Goal: Transaction & Acquisition: Purchase product/service

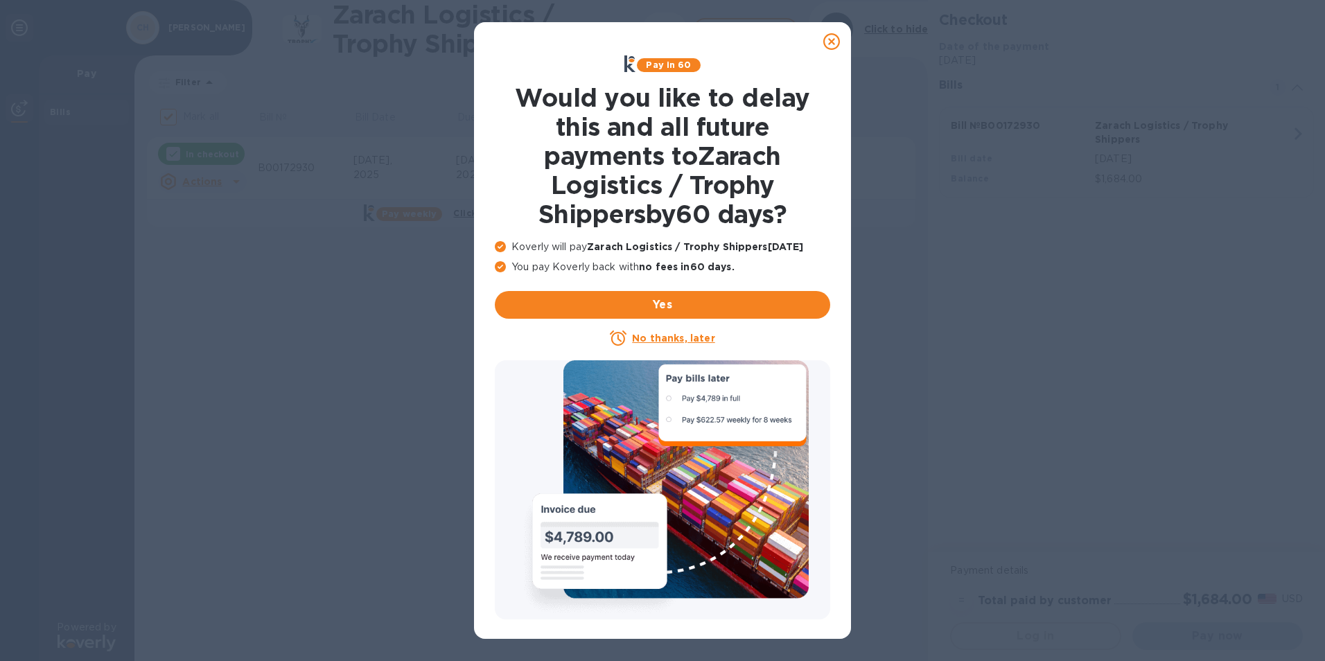
click at [658, 341] on u "No thanks, later" at bounding box center [673, 338] width 82 height 11
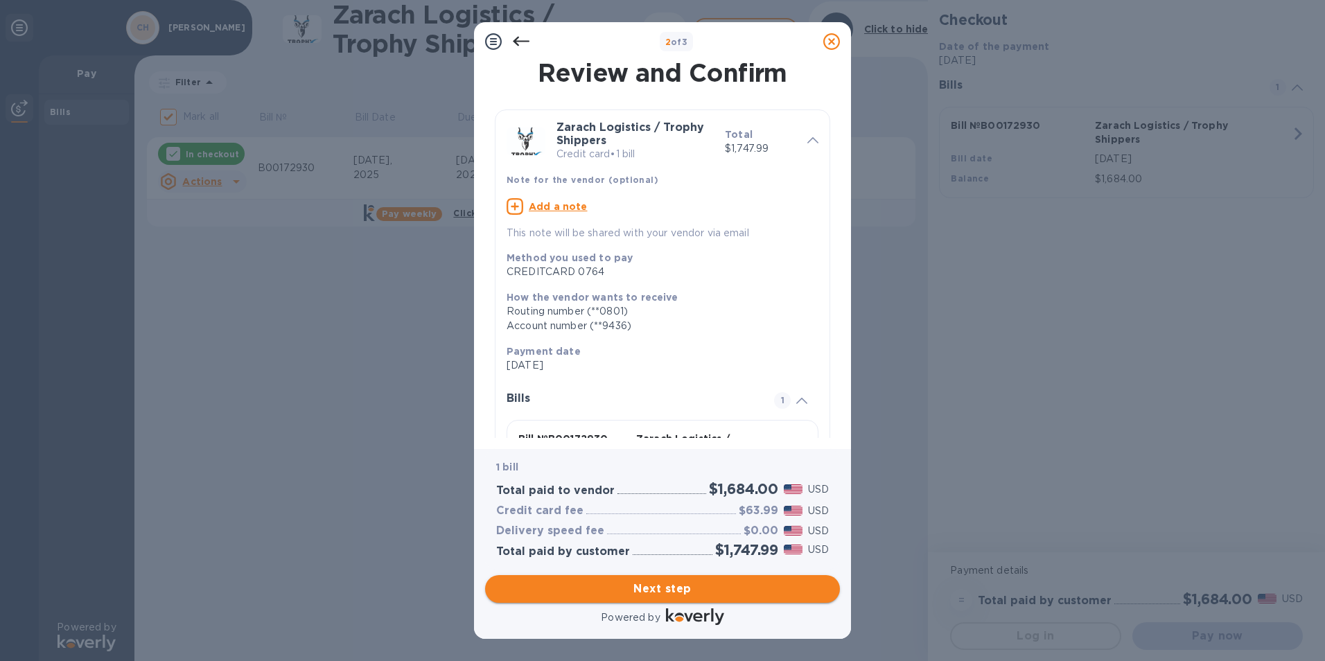
click at [635, 588] on span "Next step" at bounding box center [662, 589] width 333 height 17
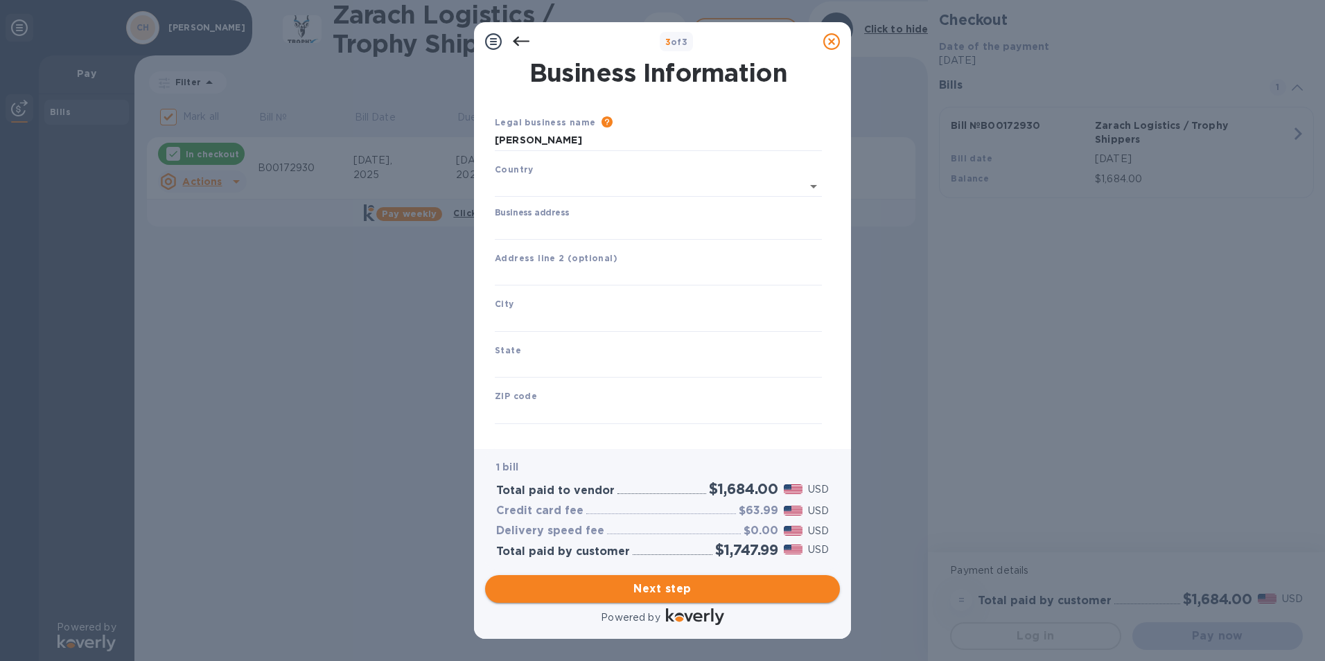
type input "[GEOGRAPHIC_DATA]"
click at [534, 226] on input "Business address" at bounding box center [658, 226] width 327 height 21
click at [430, 244] on div "3 of 3 Business Information Legal business name Please provide the legal name t…" at bounding box center [662, 330] width 1325 height 661
click at [516, 272] on input "text" at bounding box center [658, 273] width 327 height 21
click at [525, 222] on input "Business address" at bounding box center [658, 226] width 327 height 21
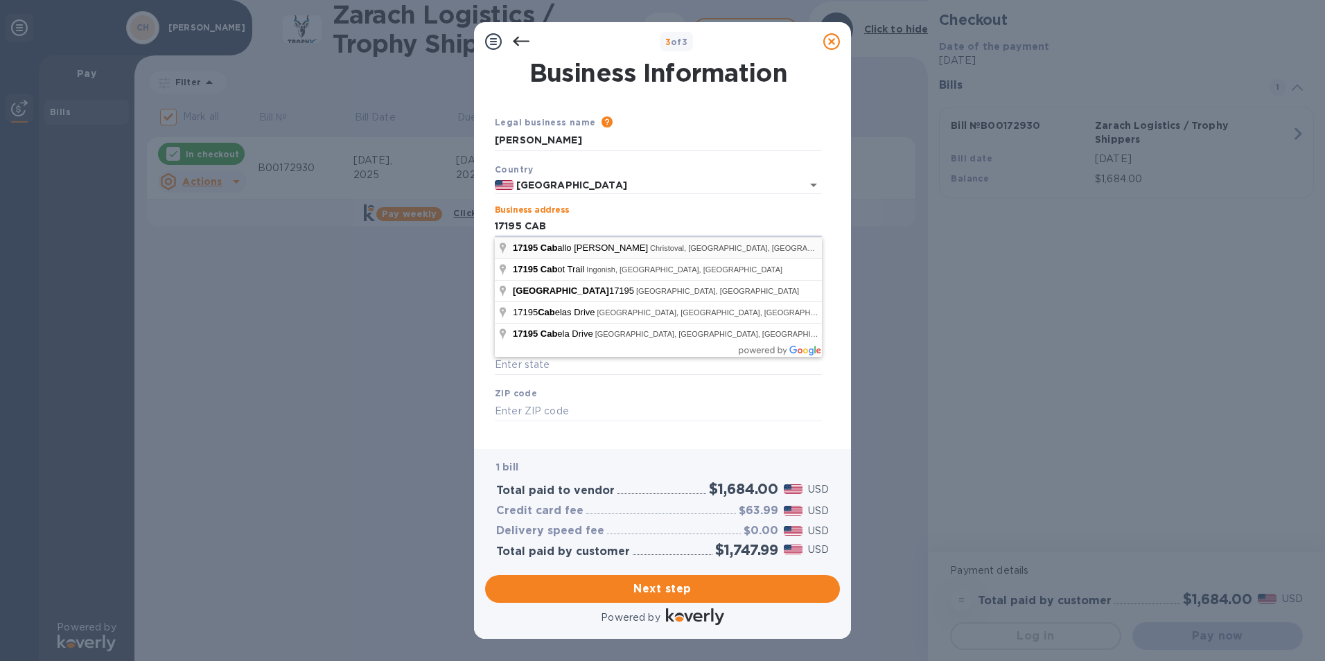
type input "[STREET_ADDRESS][PERSON_NAME]"
type input "Christoval"
type input "[GEOGRAPHIC_DATA]"
type input "76935"
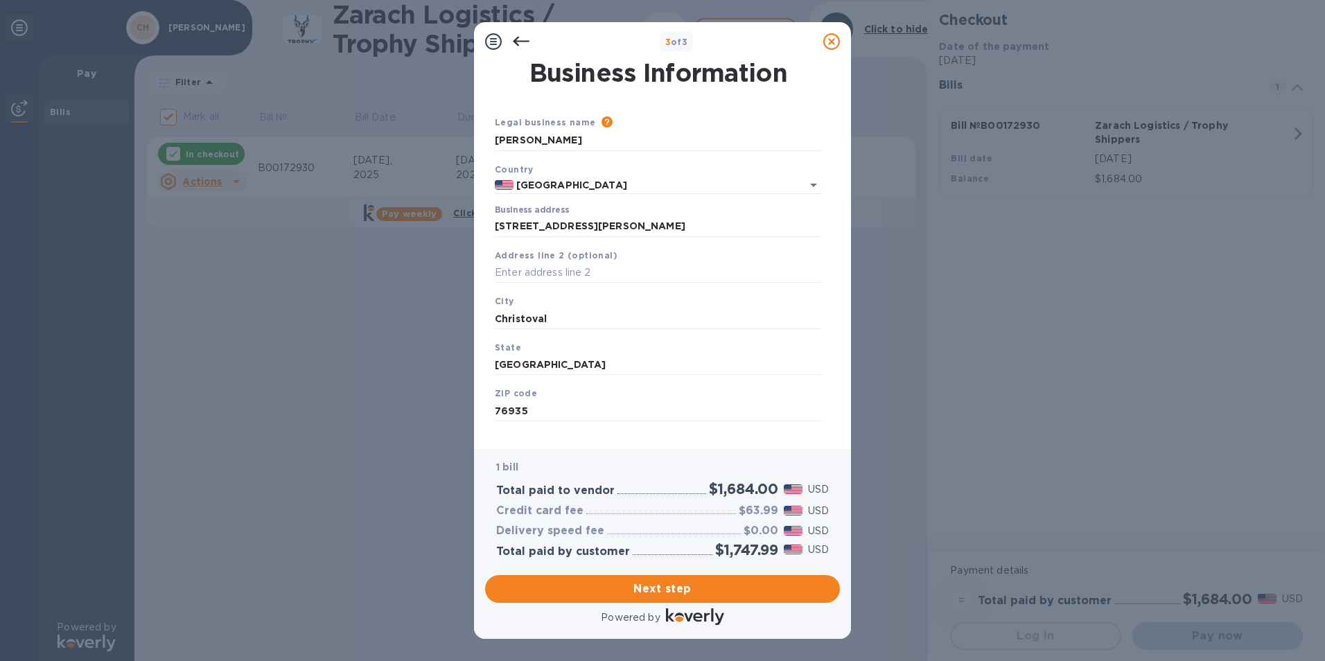
scroll to position [17, 0]
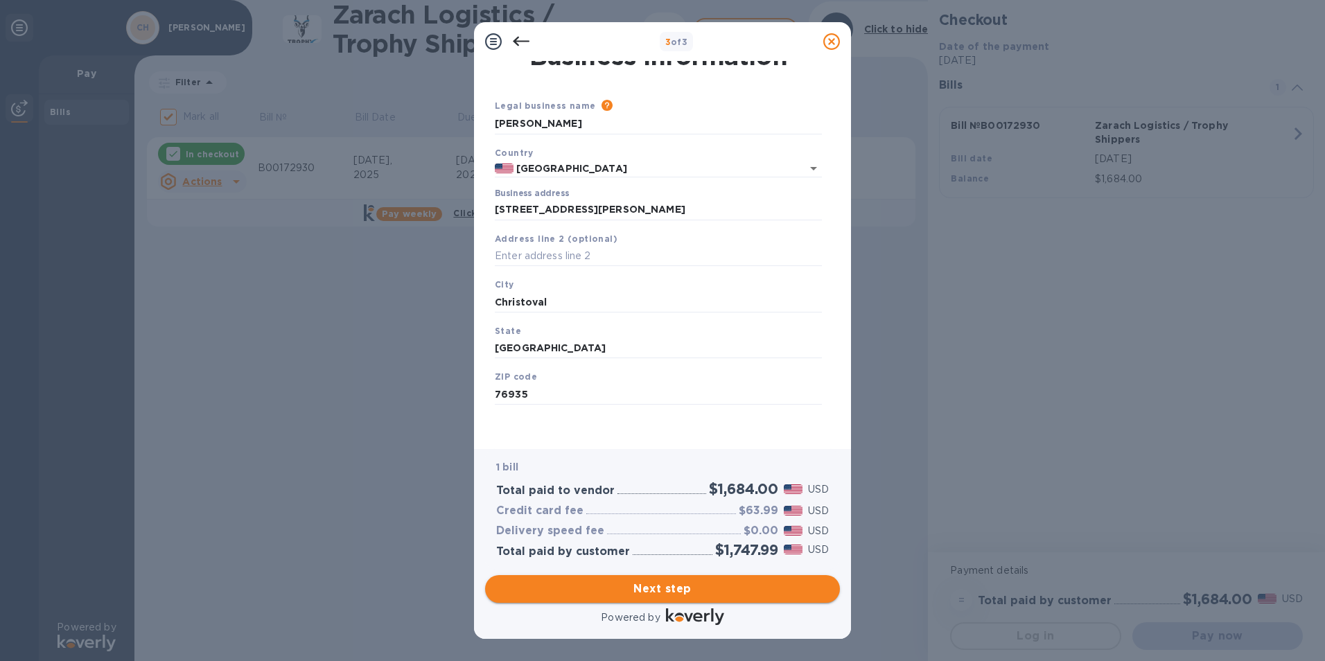
click at [634, 592] on span "Next step" at bounding box center [662, 589] width 333 height 17
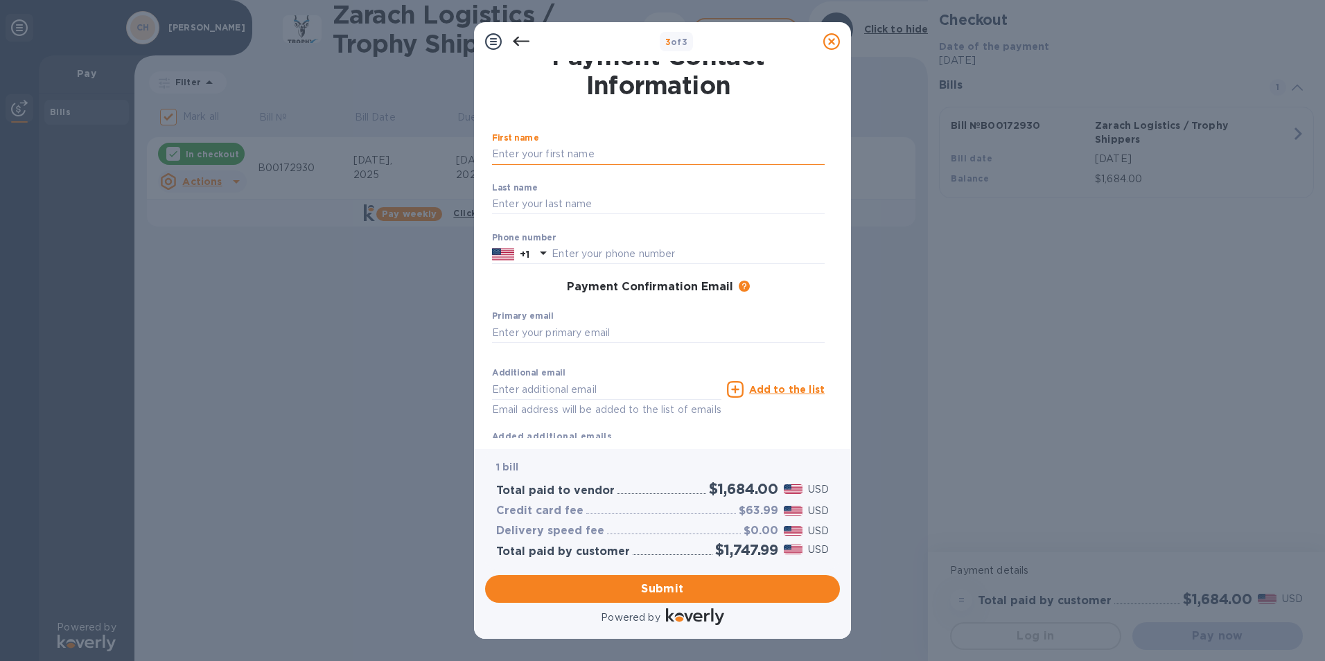
click at [513, 152] on input "text" at bounding box center [658, 154] width 333 height 21
type input "[PERSON_NAME]"
type input "3258126085"
type input "[PERSON_NAME][EMAIL_ADDRESS][DOMAIN_NAME]"
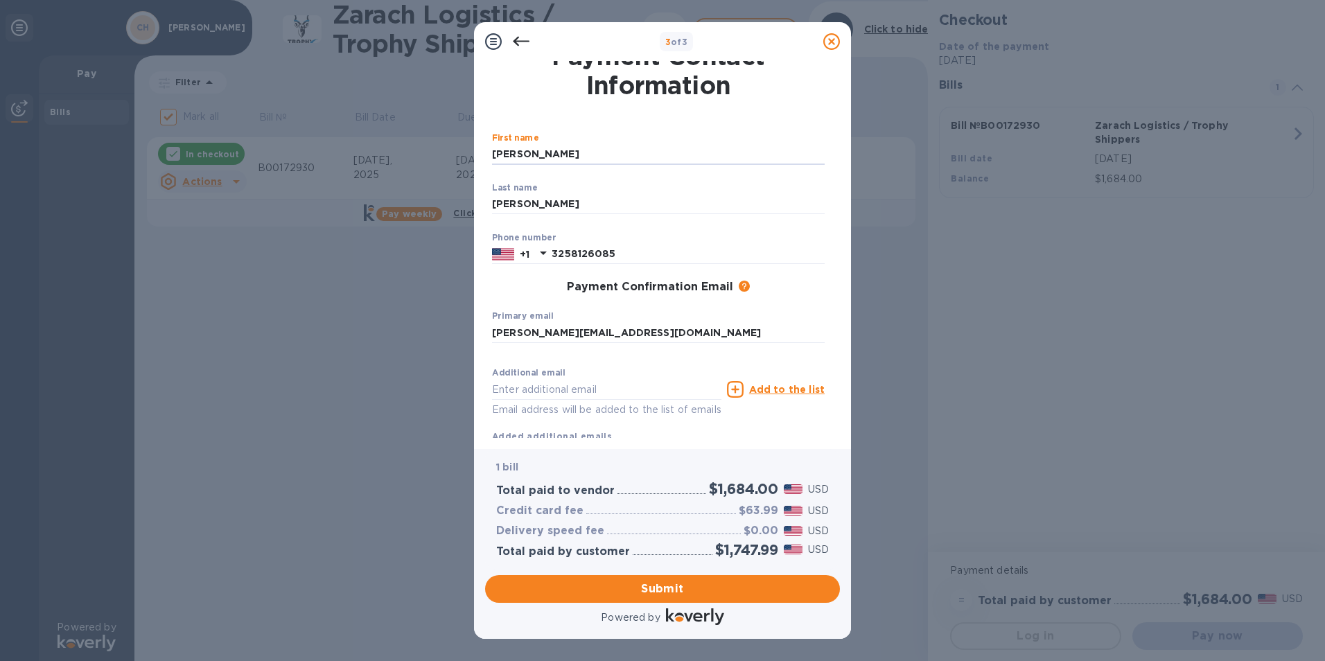
type input "[PERSON_NAME][EMAIL_ADDRESS][DOMAIN_NAME]"
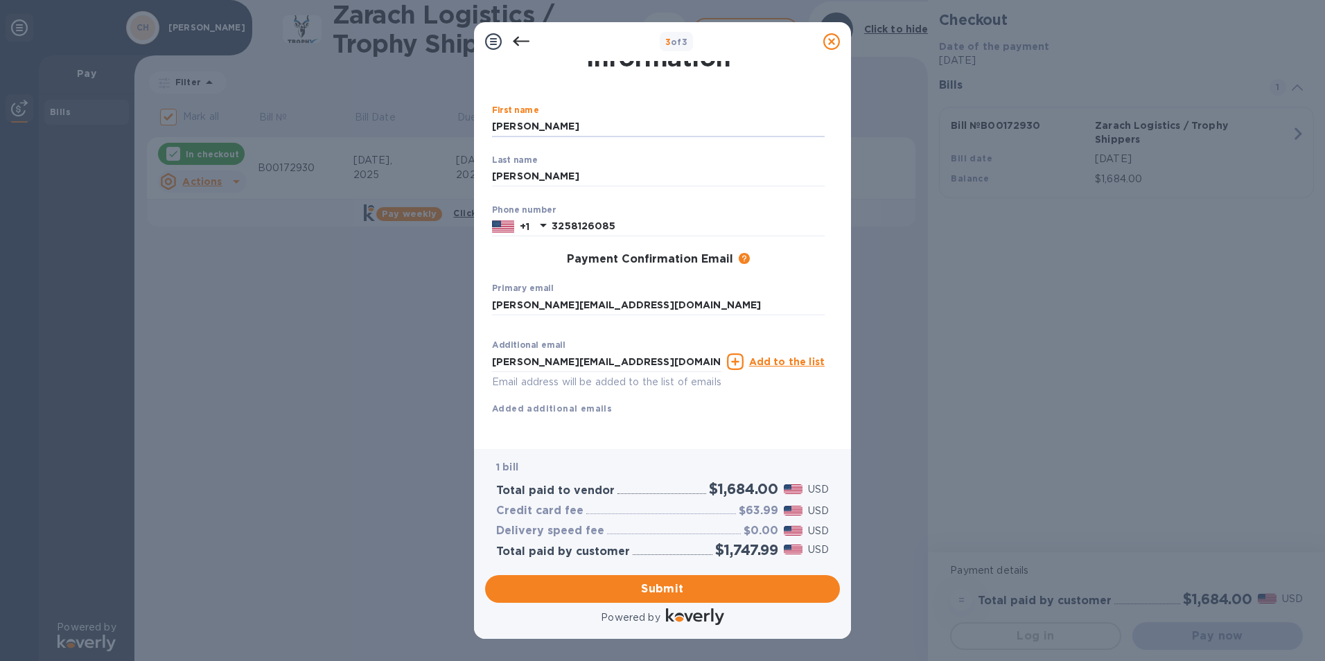
scroll to position [60, 0]
click at [674, 589] on span "Submit" at bounding box center [662, 589] width 333 height 17
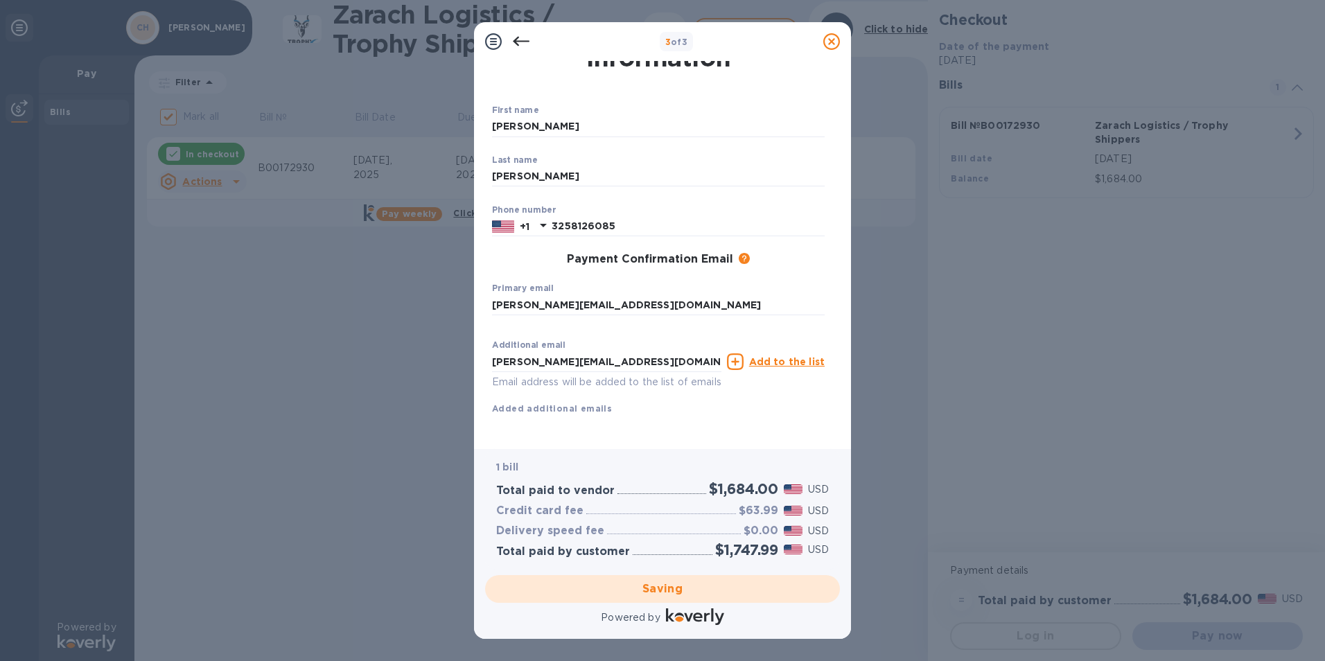
checkbox input "false"
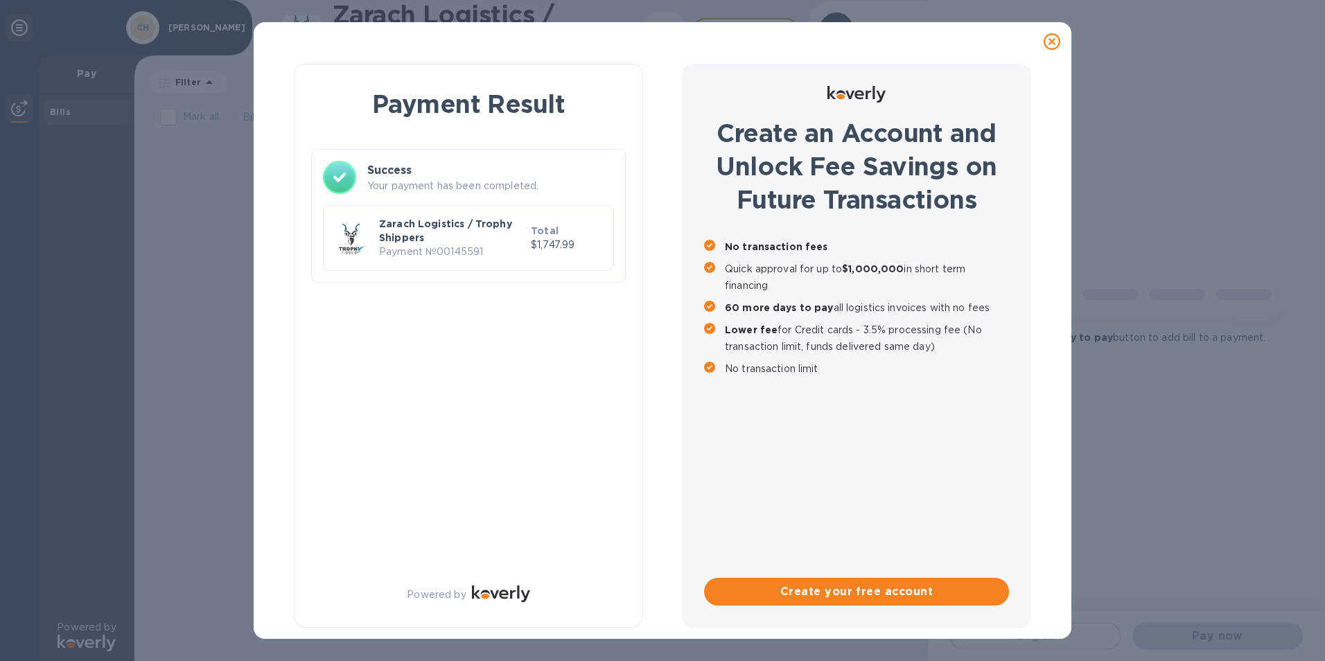
scroll to position [0, 0]
